Goal: Task Accomplishment & Management: Complete application form

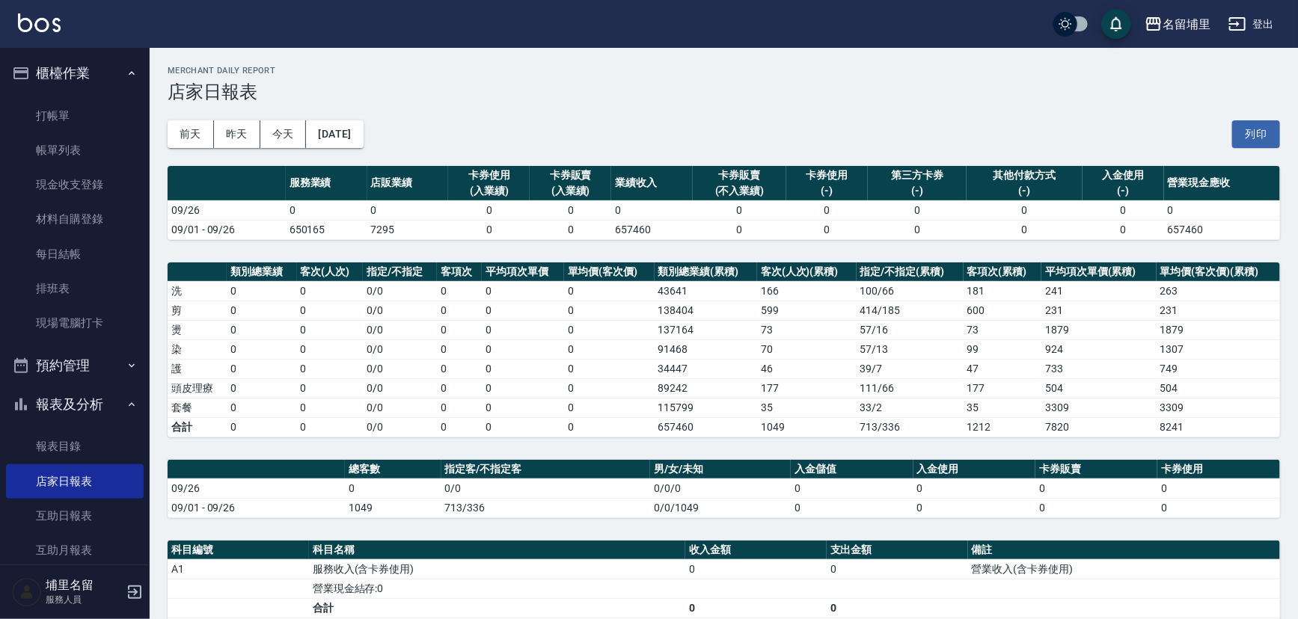
scroll to position [340, 0]
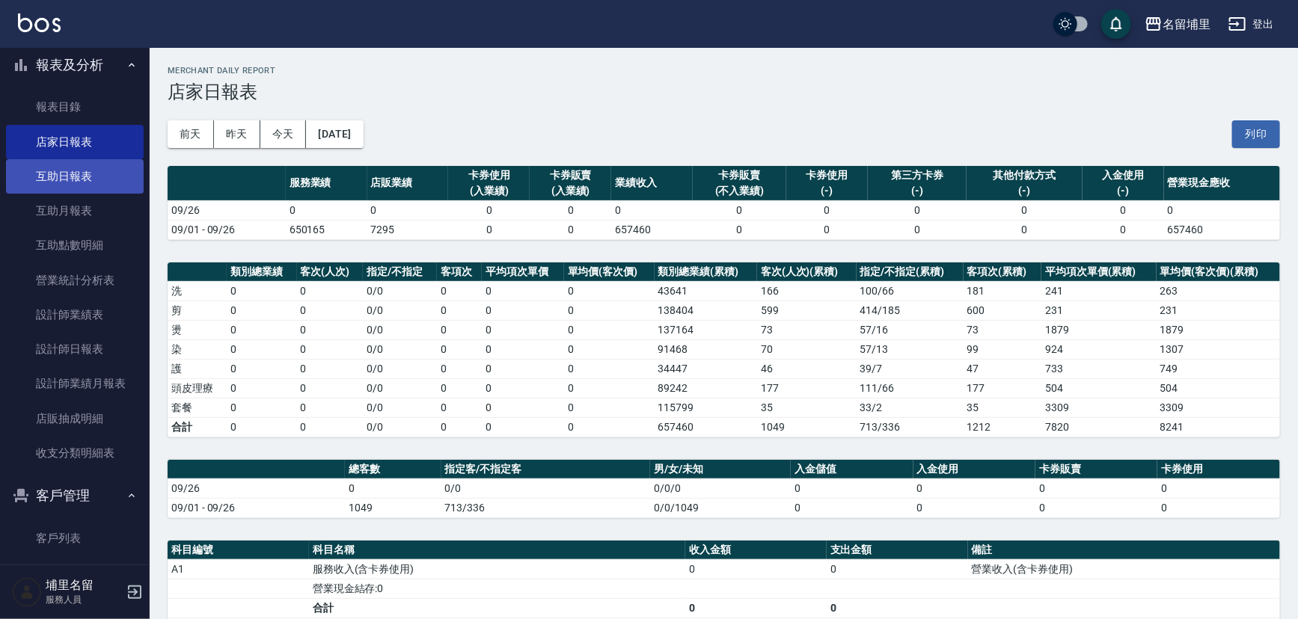
click at [79, 188] on link "互助日報表" at bounding box center [75, 176] width 138 height 34
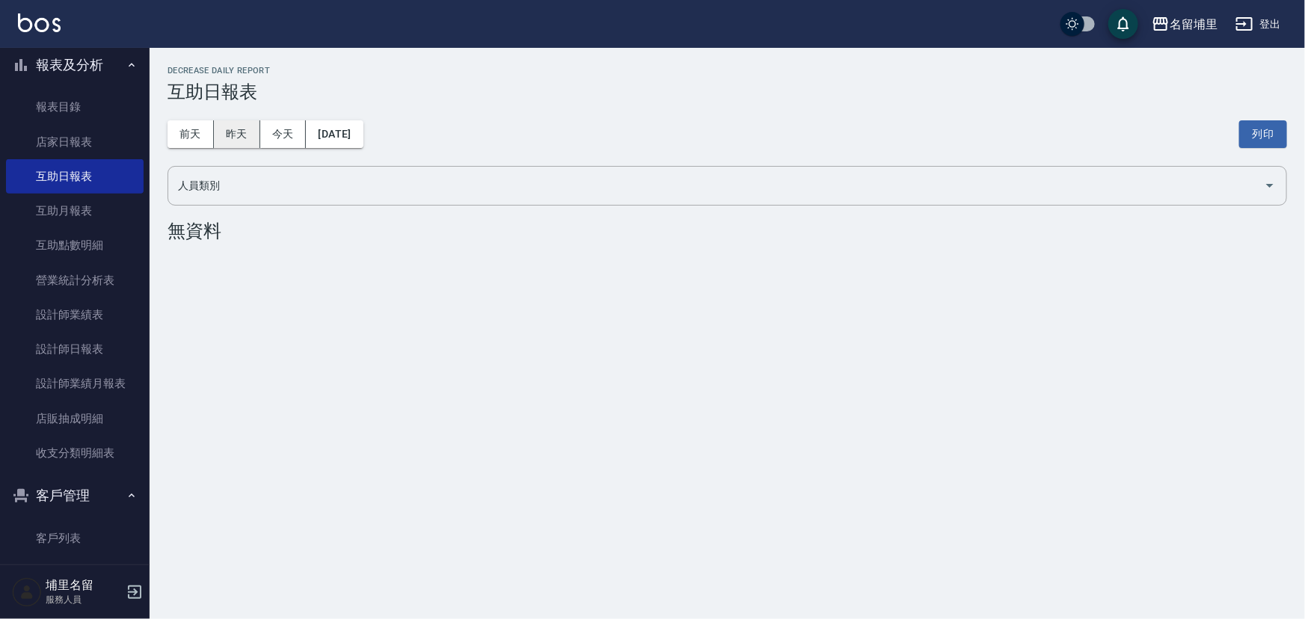
click at [233, 126] on button "昨天" at bounding box center [237, 134] width 46 height 28
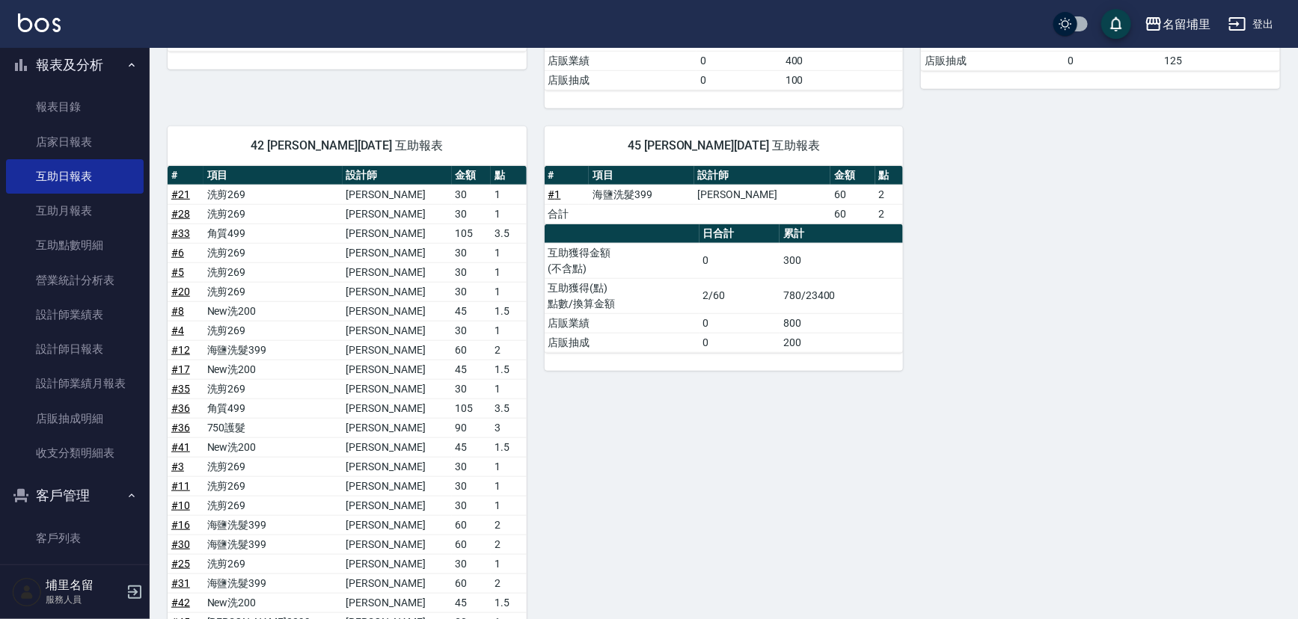
scroll to position [724, 0]
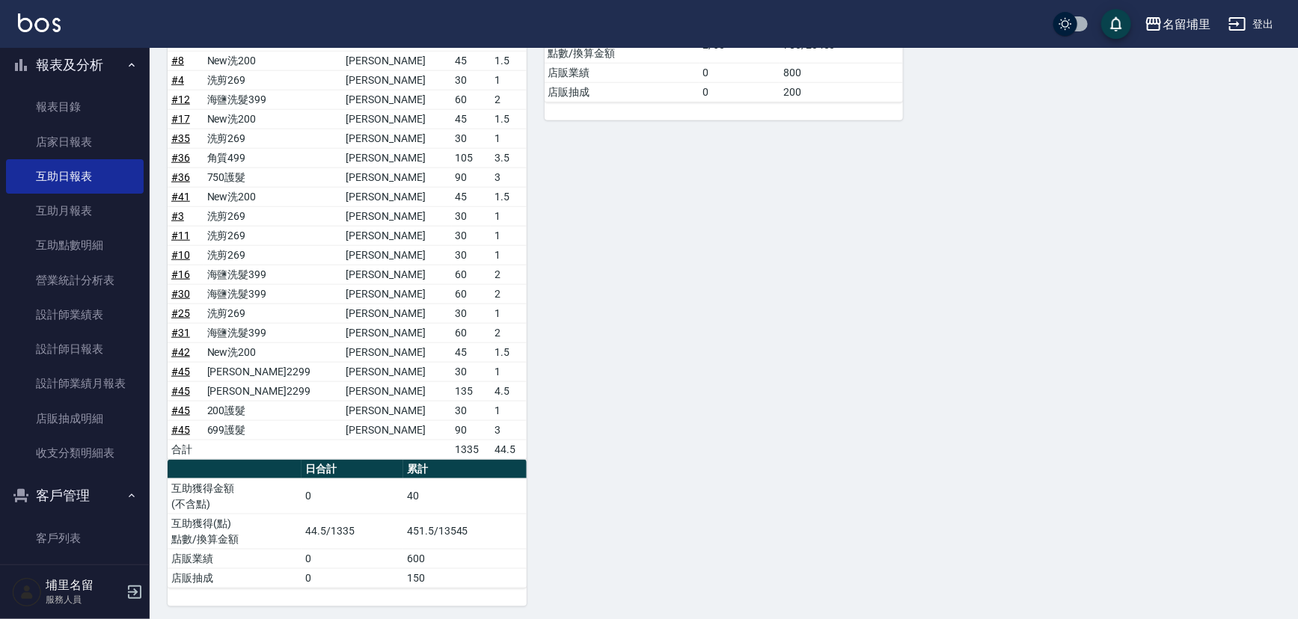
drag, startPoint x: 0, startPoint y: 239, endPoint x: 438, endPoint y: 212, distance: 439.1
click at [452, 211] on td "30" at bounding box center [471, 215] width 39 height 19
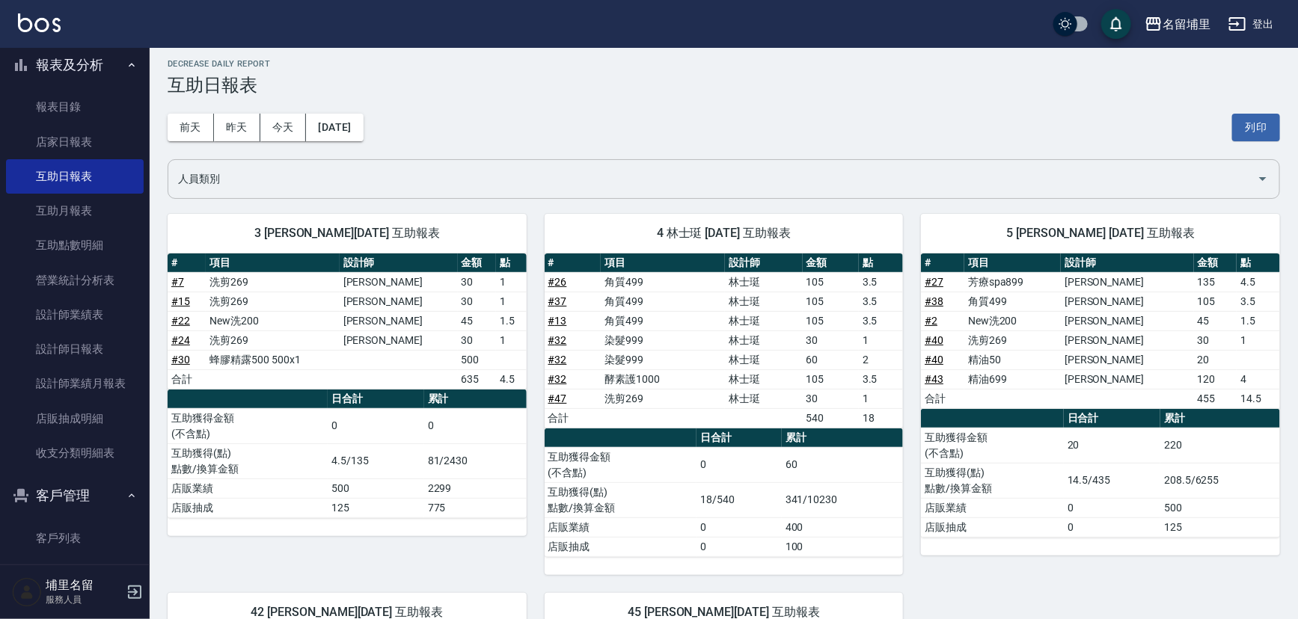
scroll to position [0, 0]
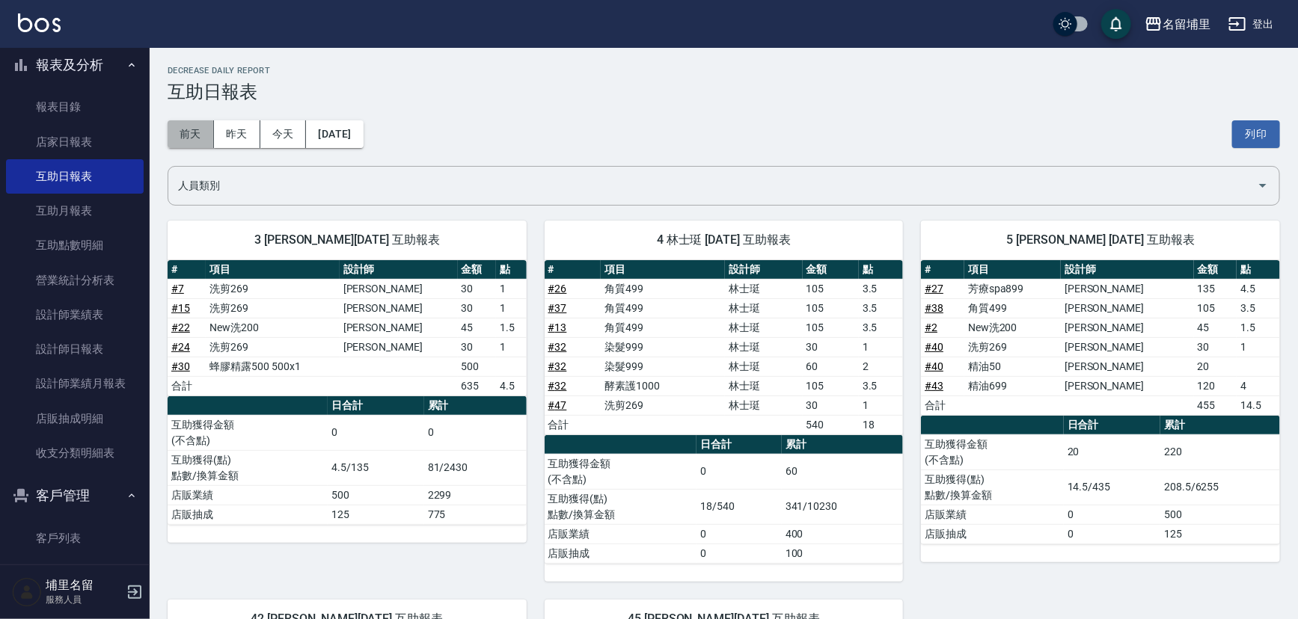
click at [202, 135] on button "前天" at bounding box center [191, 134] width 46 height 28
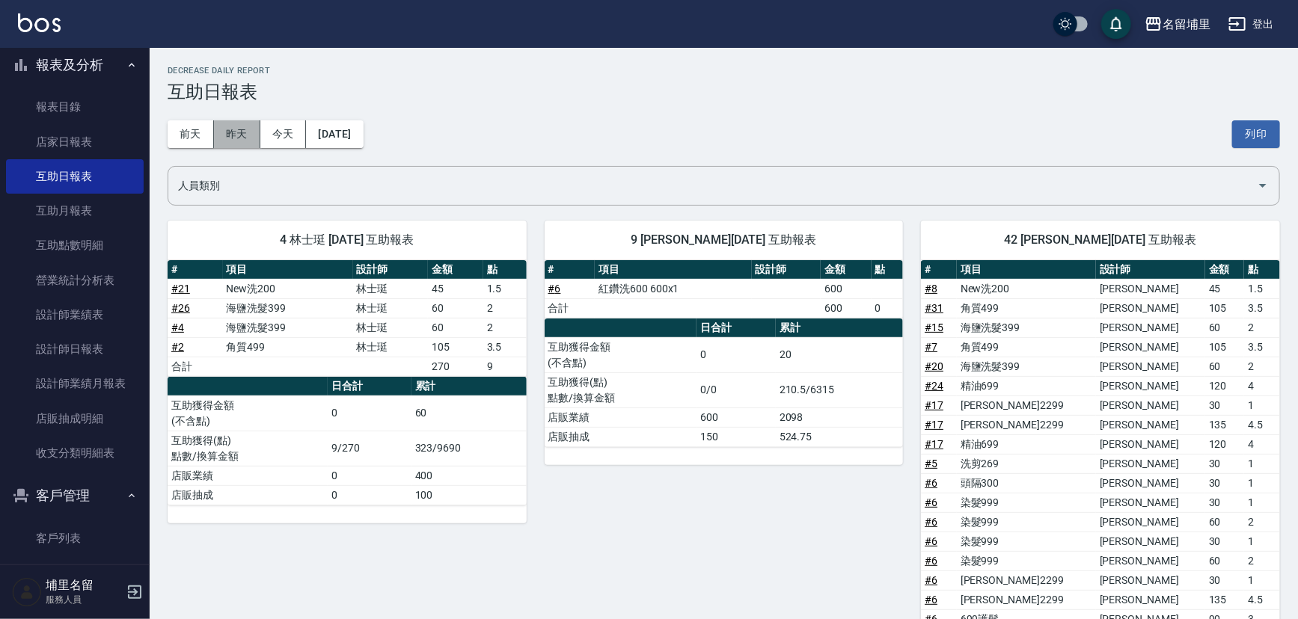
click at [252, 132] on button "昨天" at bounding box center [237, 134] width 46 height 28
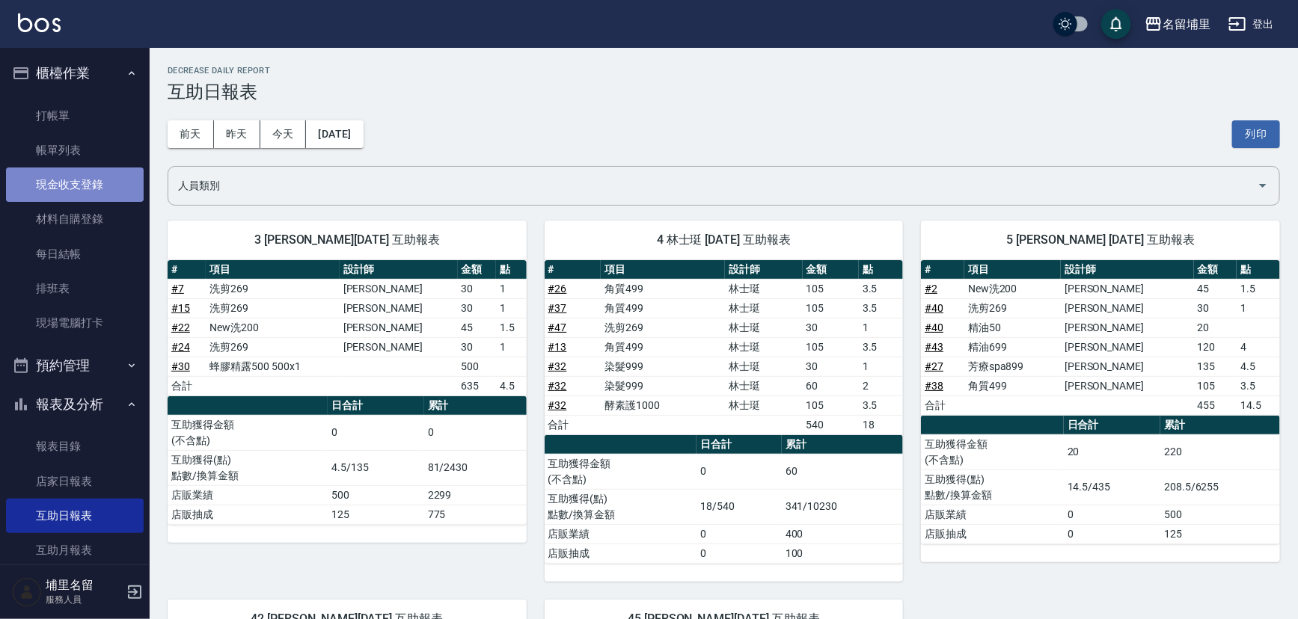
drag, startPoint x: 77, startPoint y: 177, endPoint x: 85, endPoint y: 175, distance: 8.5
click at [77, 177] on link "現金收支登錄" at bounding box center [75, 185] width 138 height 34
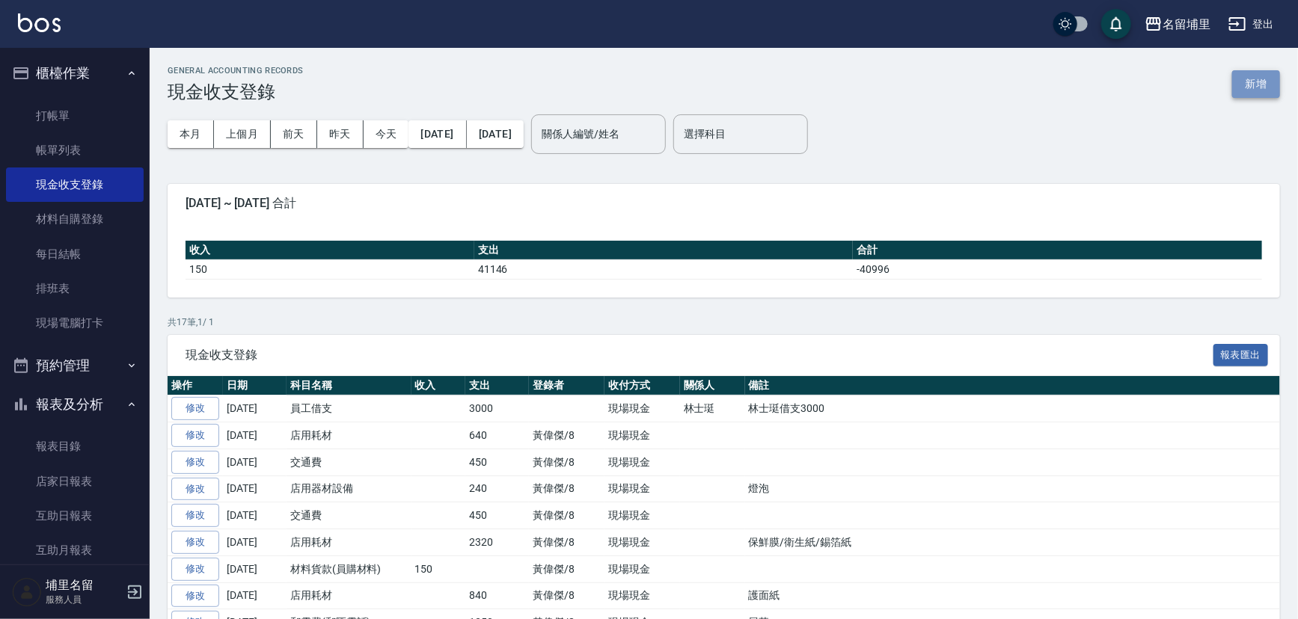
drag, startPoint x: 1264, startPoint y: 85, endPoint x: 1209, endPoint y: 89, distance: 55.5
click at [1264, 85] on button "新增" at bounding box center [1256, 84] width 48 height 28
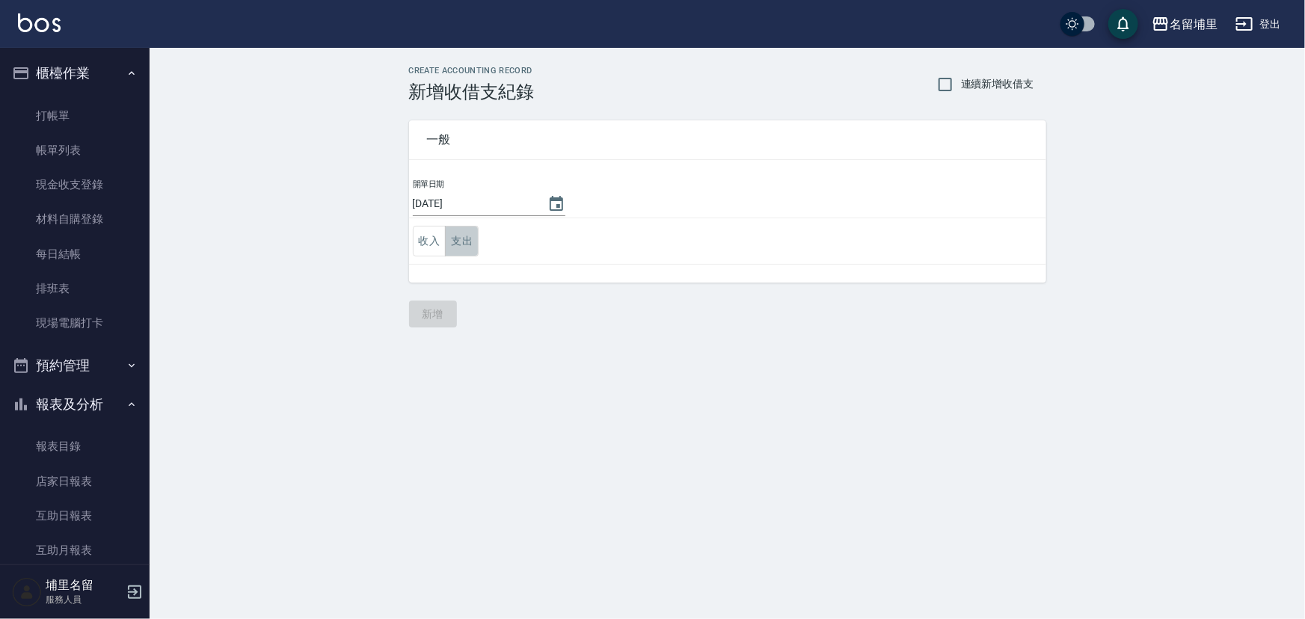
click at [466, 239] on button "支出" at bounding box center [462, 241] width 34 height 31
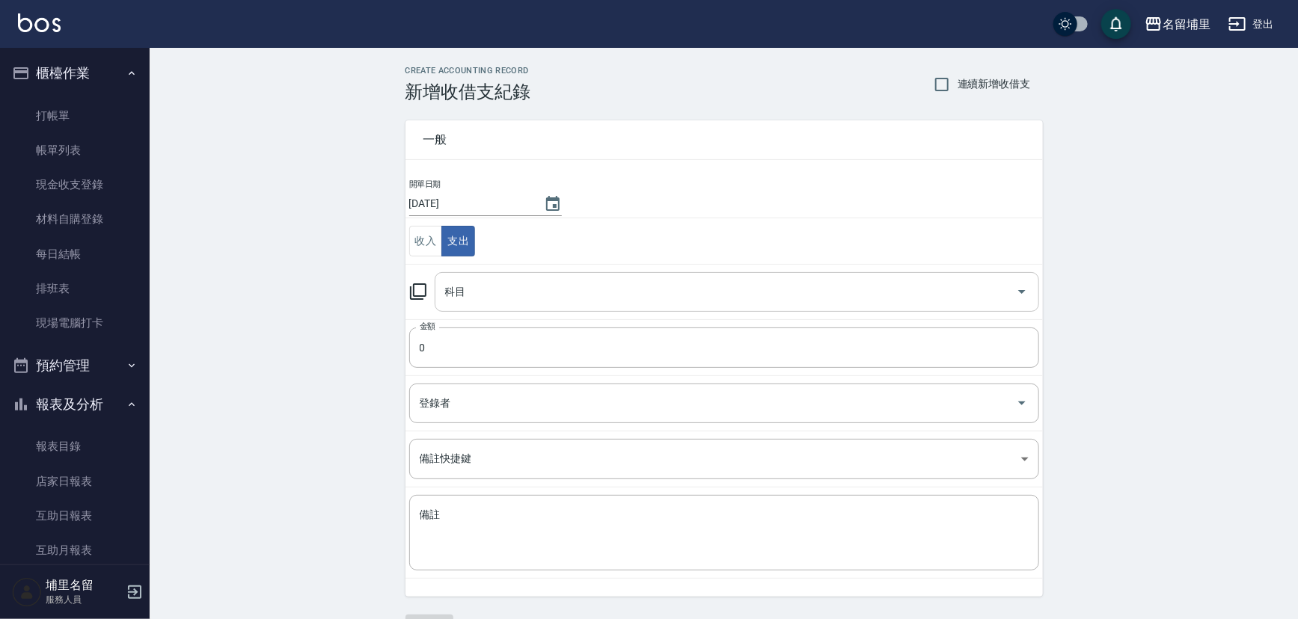
click at [476, 287] on input "科目" at bounding box center [725, 292] width 568 height 26
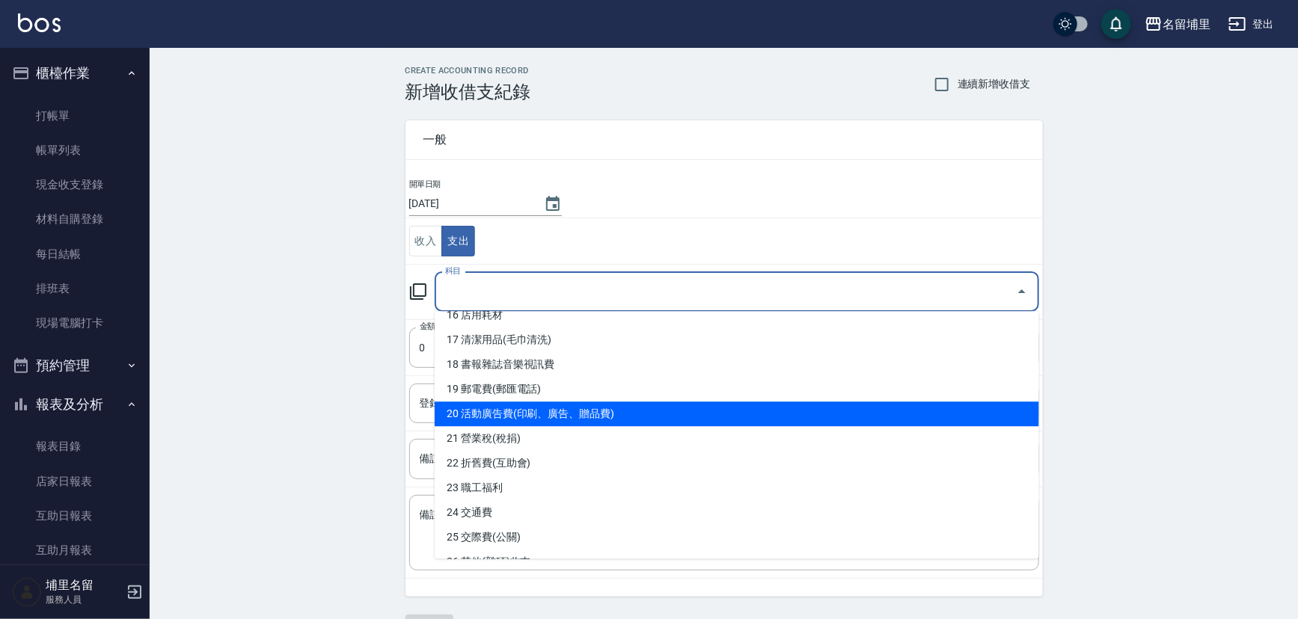
scroll to position [544, 0]
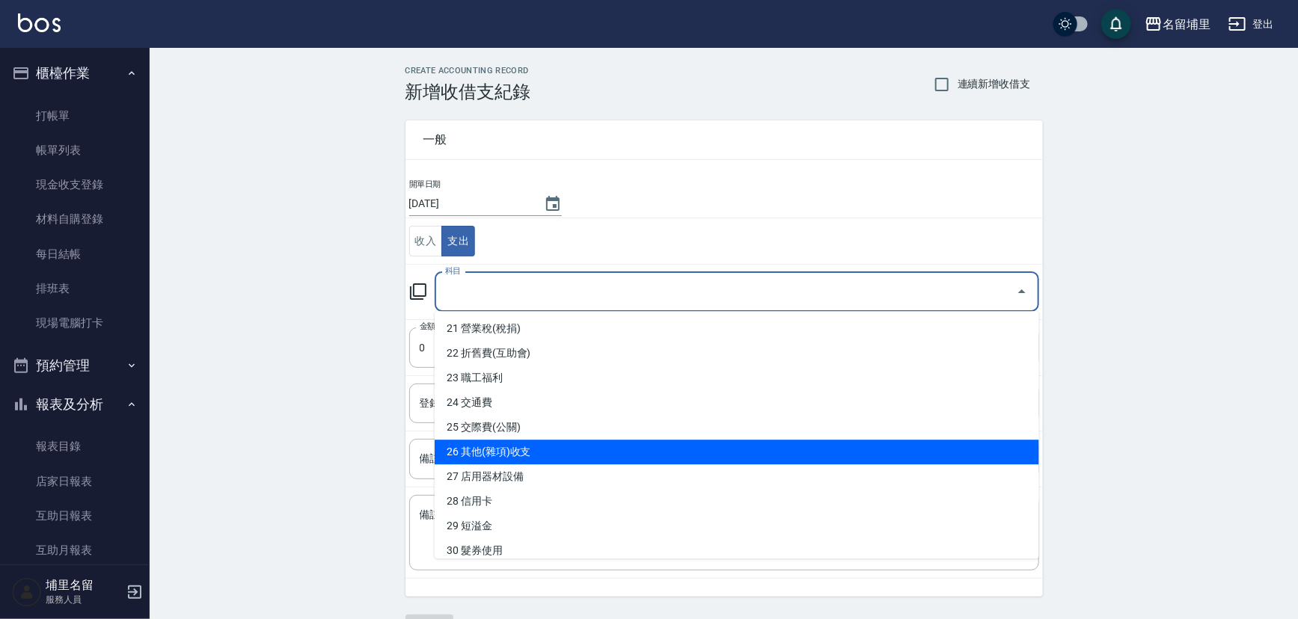
click at [473, 442] on li "26 其他(雜項)收支" at bounding box center [737, 452] width 604 height 25
type input "26 其他(雜項)收支"
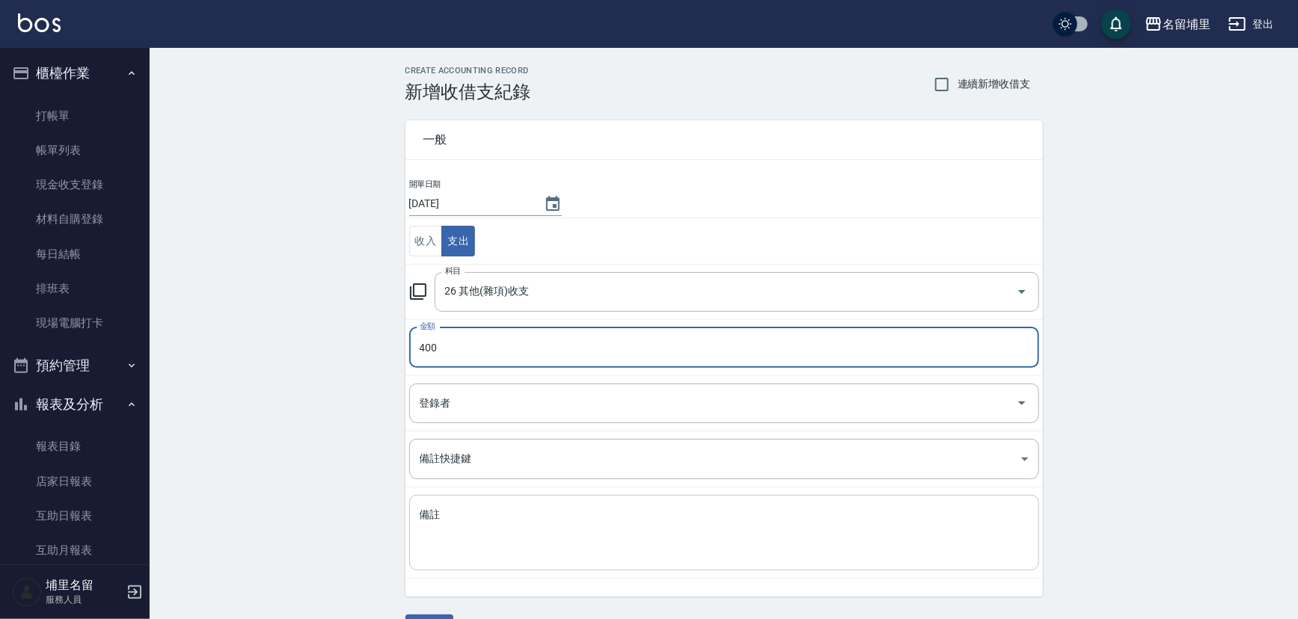
type input "400"
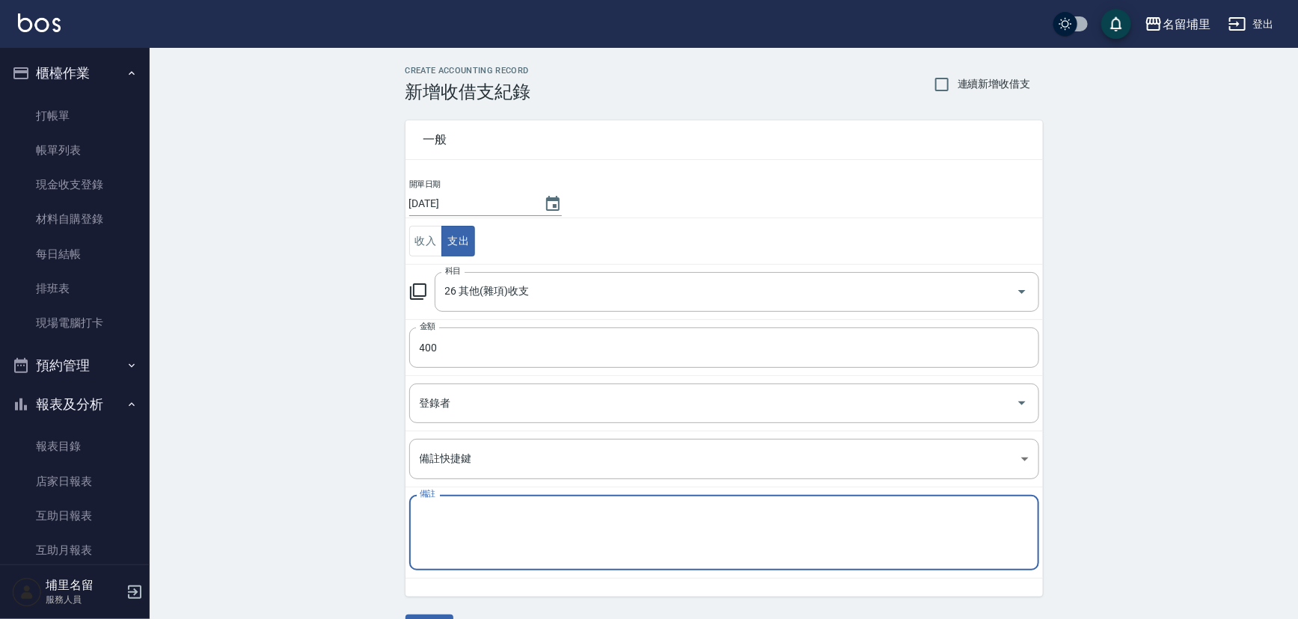
click at [458, 526] on textarea "備註" at bounding box center [724, 533] width 609 height 51
type textarea "1"
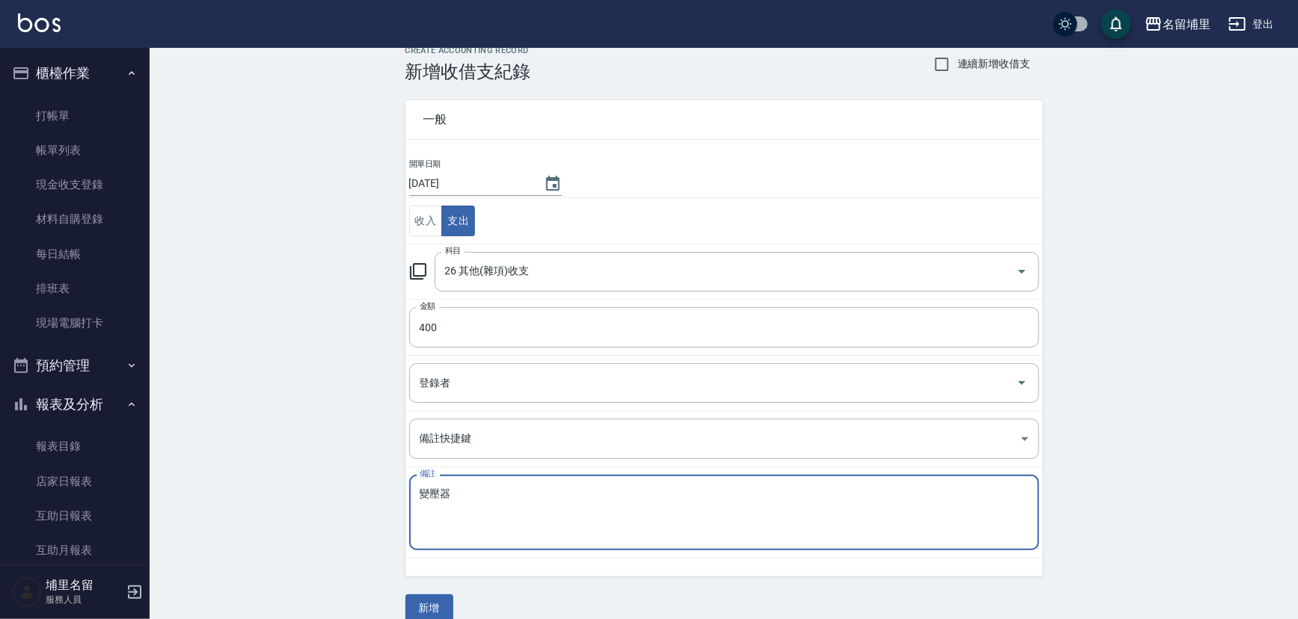
scroll to position [40, 0]
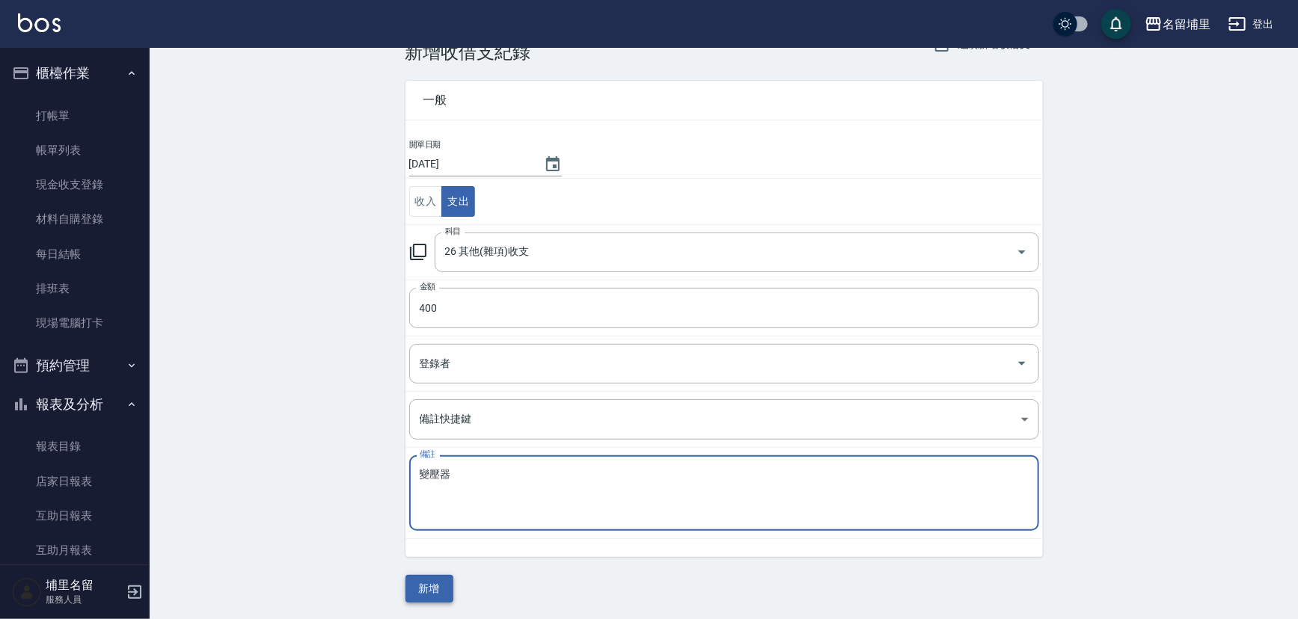
type textarea "變壓器"
click at [444, 591] on button "新增" at bounding box center [429, 589] width 48 height 28
